Goal: Check status: Check status

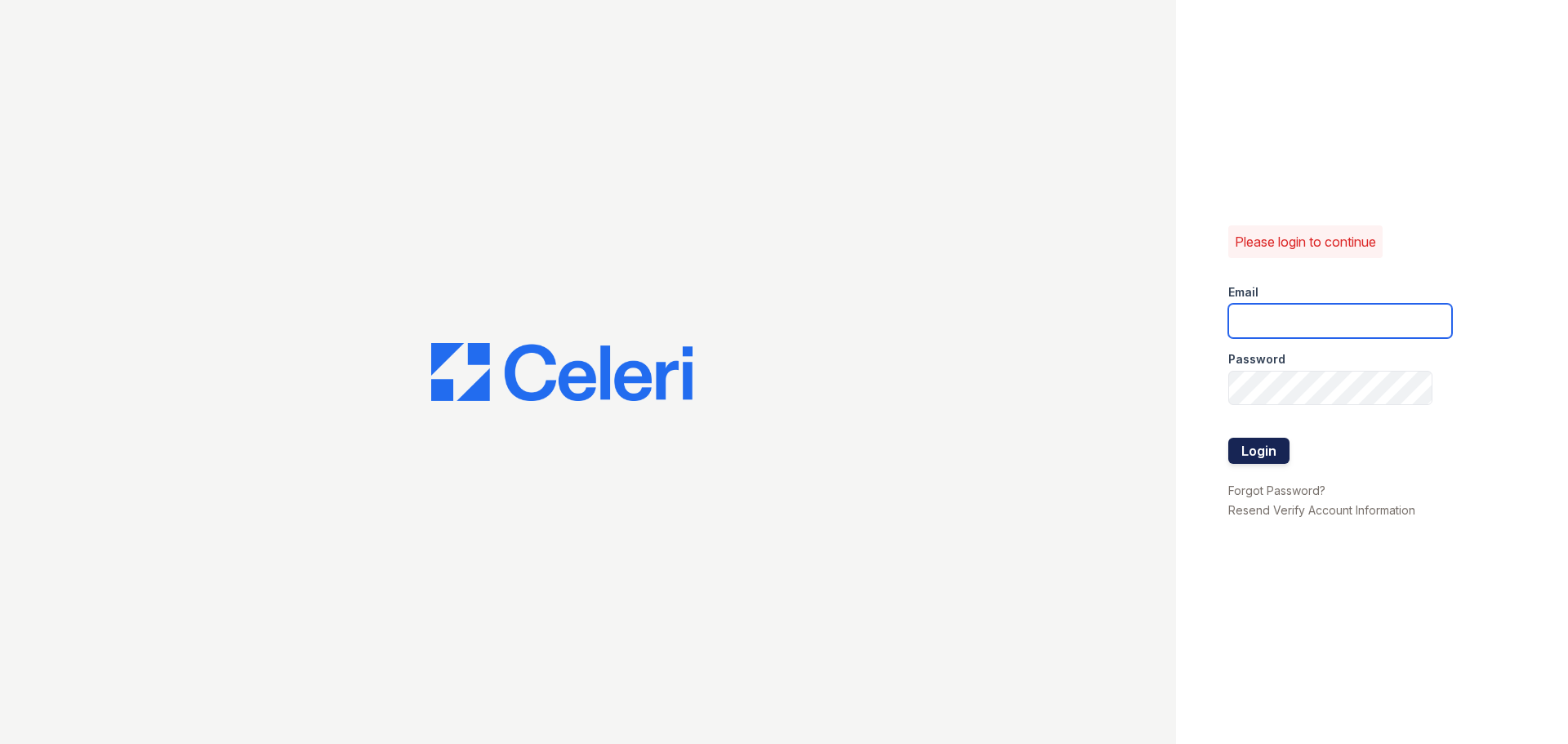
type input "residence2@cafmanagement.com"
click at [1262, 458] on button "Login" at bounding box center [1258, 451] width 61 height 26
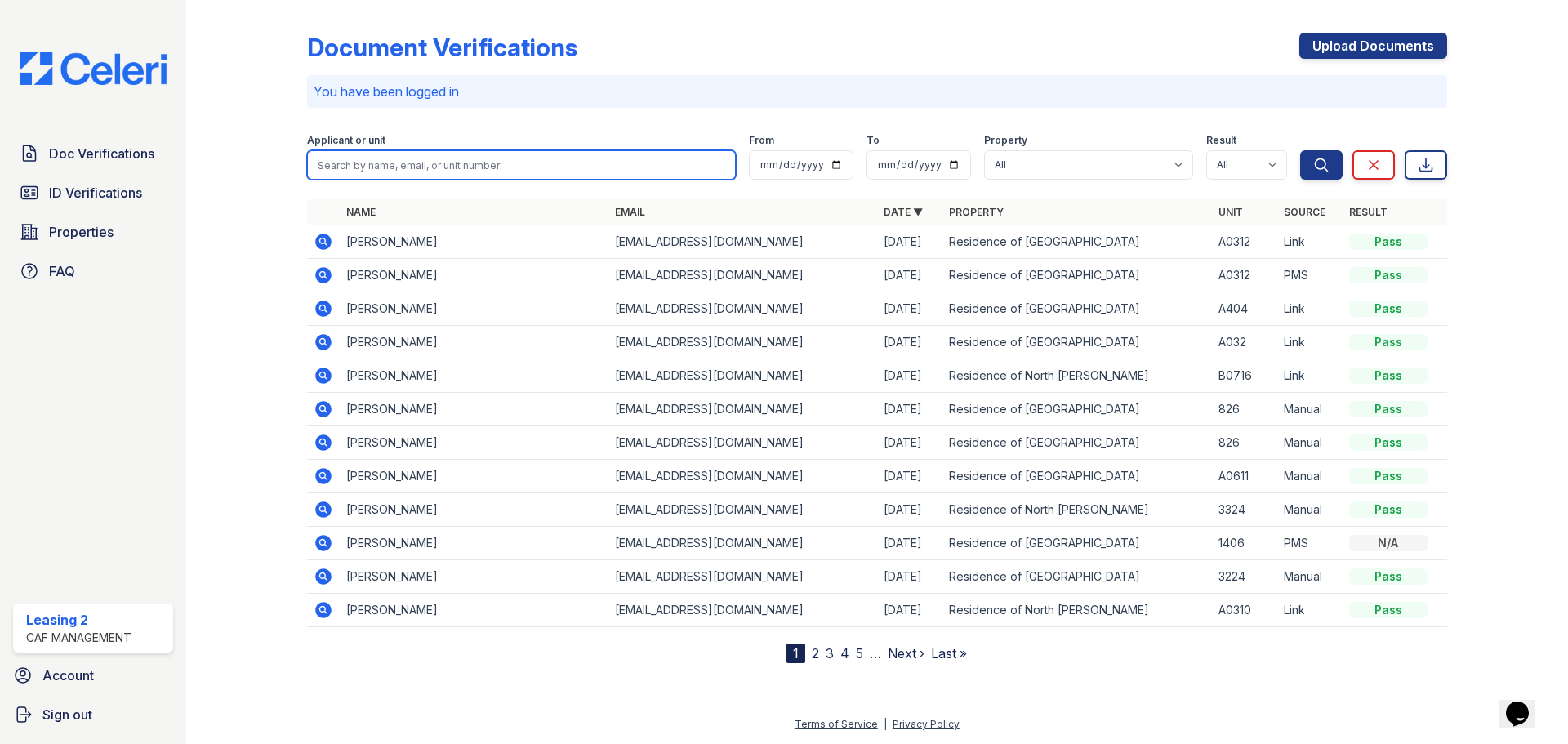
click at [412, 161] on input "search" at bounding box center [521, 164] width 429 height 29
type input "[PERSON_NAME]"
click at [1300, 150] on button "Search" at bounding box center [1321, 164] width 43 height 29
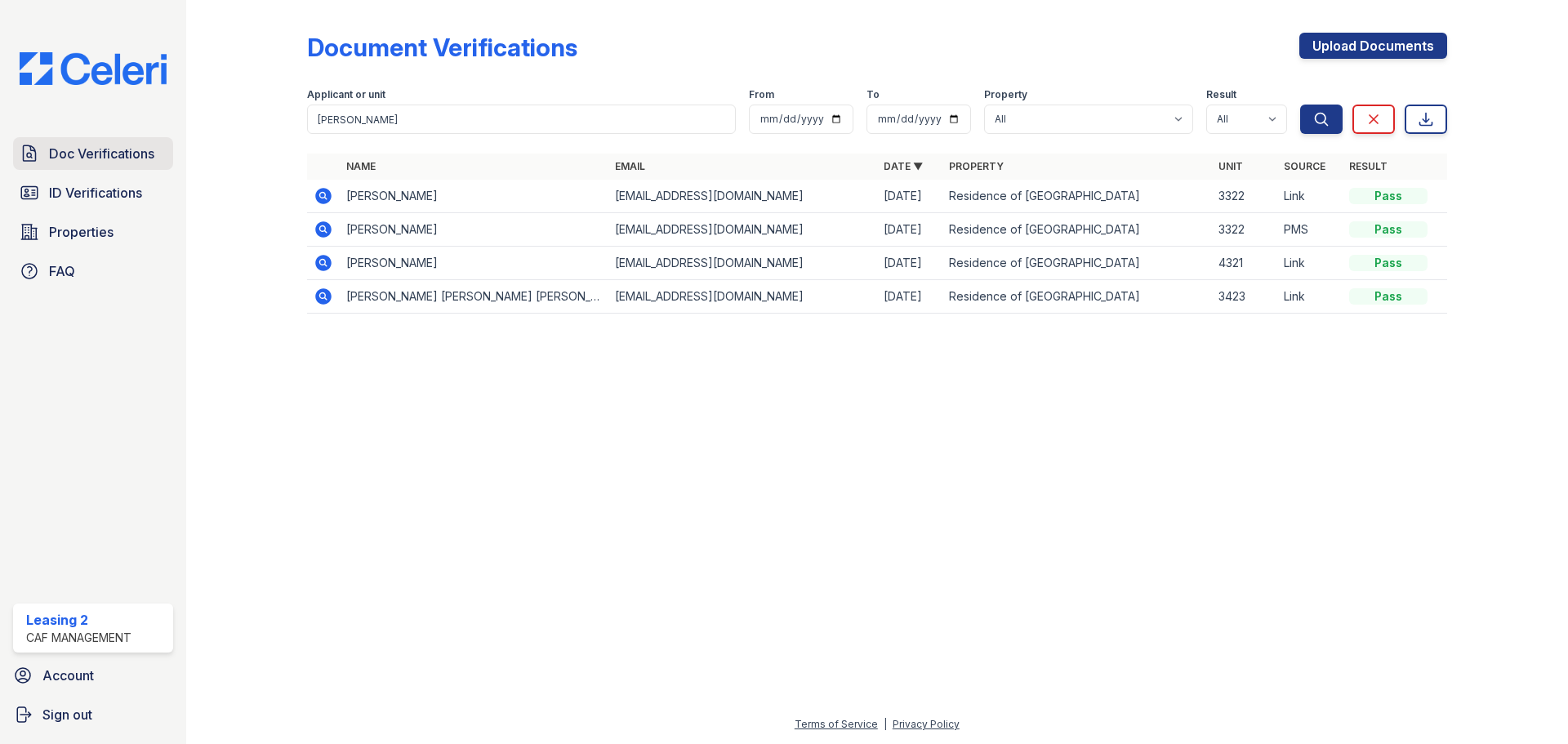
click at [145, 161] on span "Doc Verifications" at bounding box center [102, 154] width 105 height 20
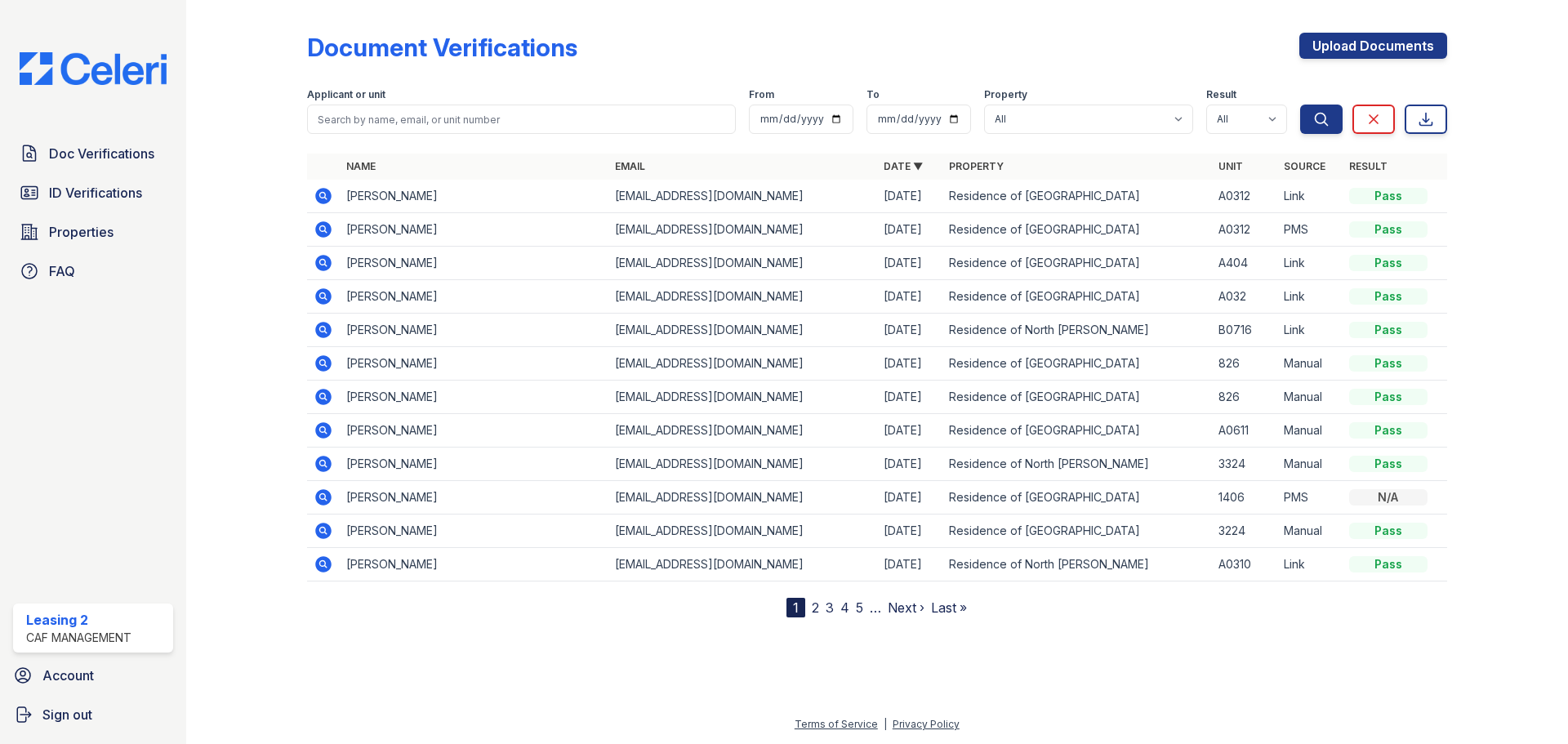
click at [140, 198] on span "ID Verifications" at bounding box center [95, 193] width 93 height 20
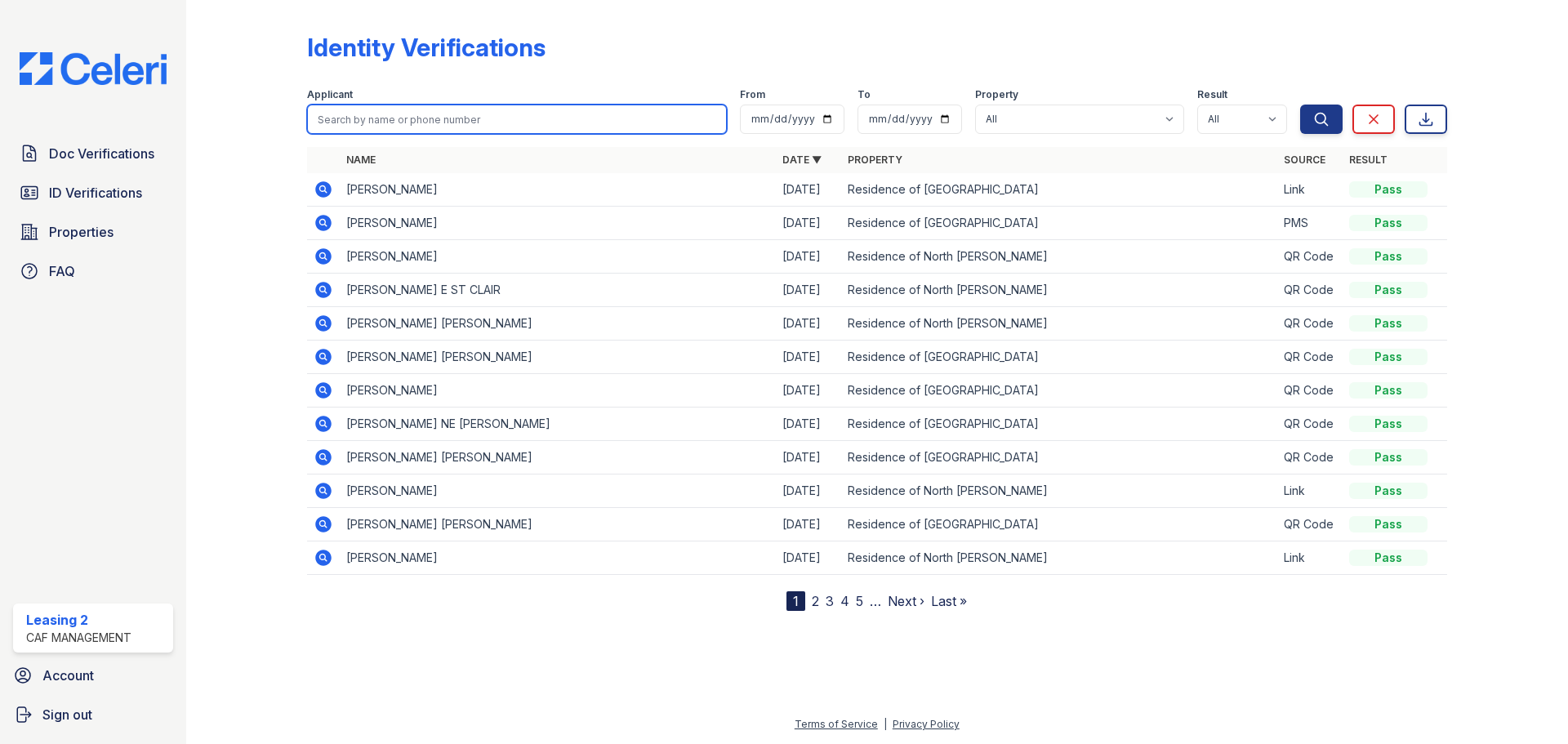
click at [465, 109] on input "search" at bounding box center [517, 119] width 420 height 29
type input "[PERSON_NAME]"
click at [1300, 104] on button "Search" at bounding box center [1321, 119] width 43 height 29
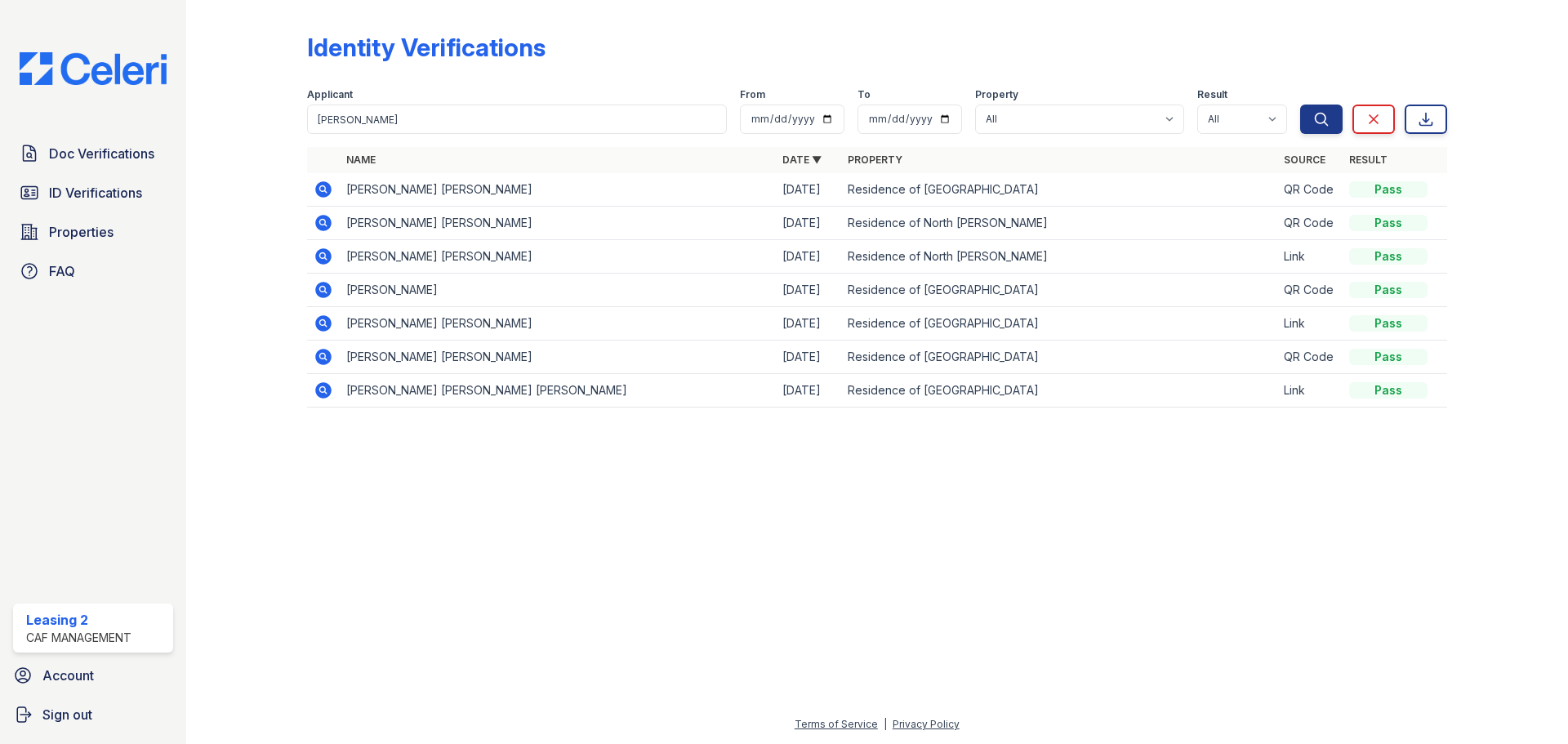
click at [321, 218] on icon at bounding box center [323, 223] width 16 height 16
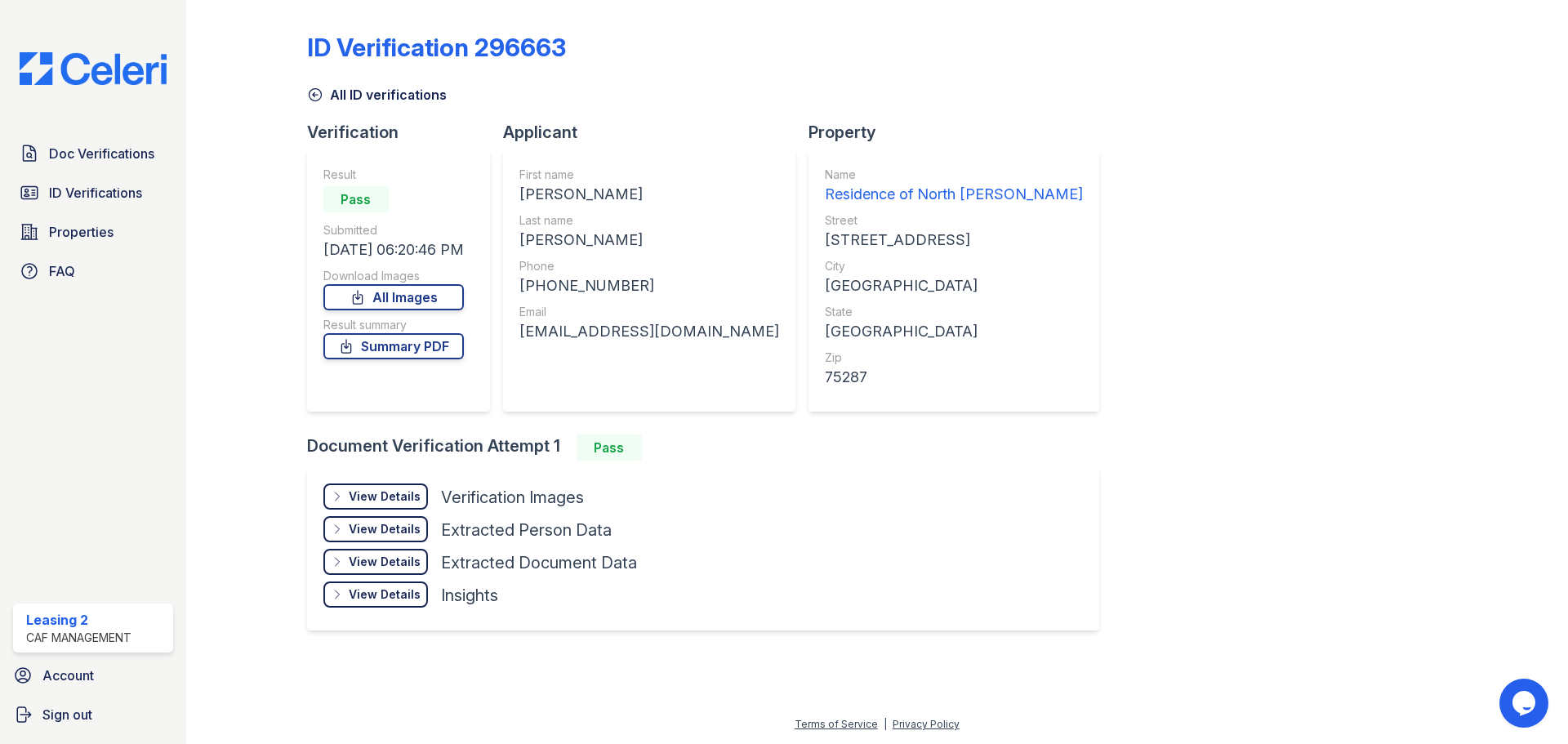
click at [389, 497] on div "View Details" at bounding box center [384, 497] width 72 height 16
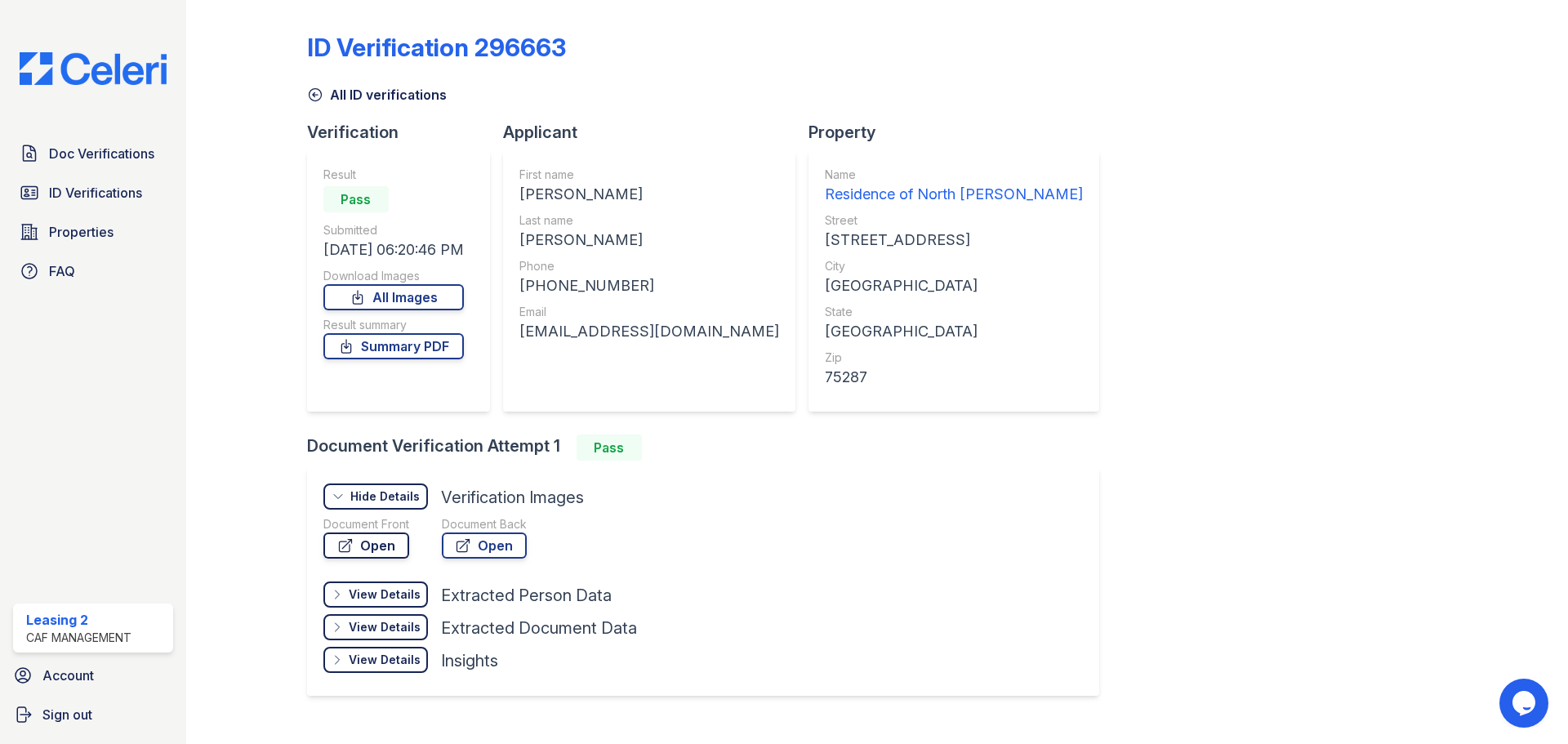
click at [380, 543] on link "Open" at bounding box center [366, 545] width 85 height 26
click at [387, 339] on link "Summary PDF" at bounding box center [393, 346] width 141 height 26
click at [611, 40] on div "ID Verification 296663" at bounding box center [877, 54] width 1140 height 43
